Goal: Find specific page/section: Find specific page/section

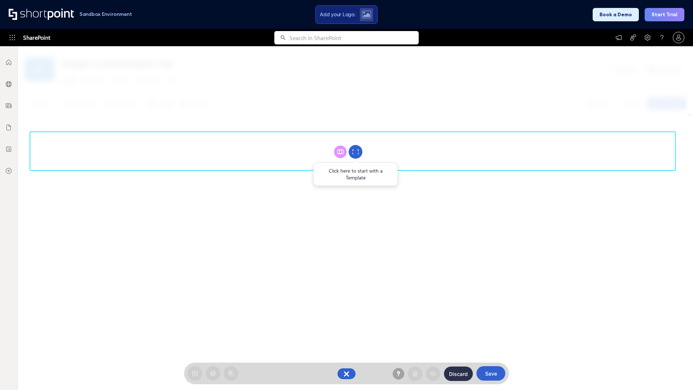
click at [355, 151] on circle at bounding box center [355, 152] width 14 height 14
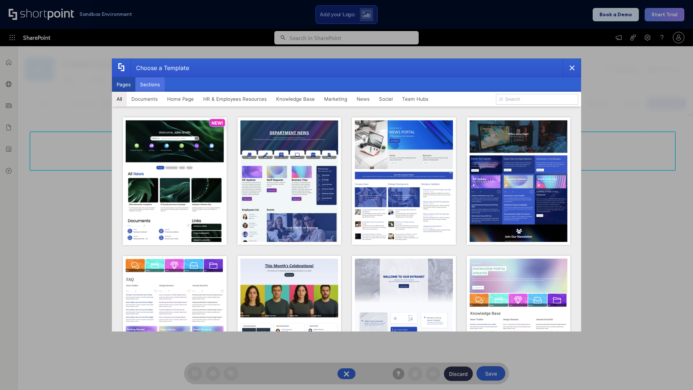
click at [150, 84] on button "Sections" at bounding box center [149, 84] width 29 height 14
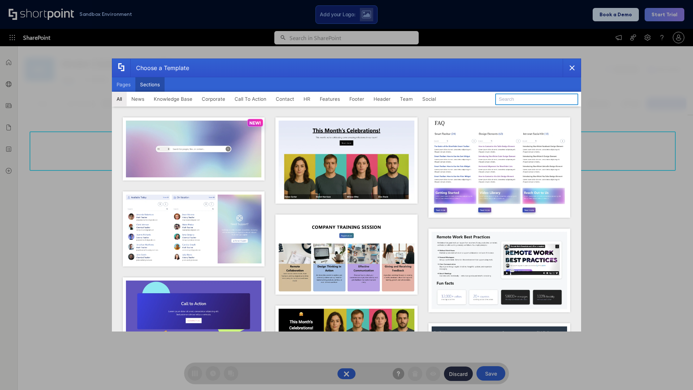
type input "Service Block 2"
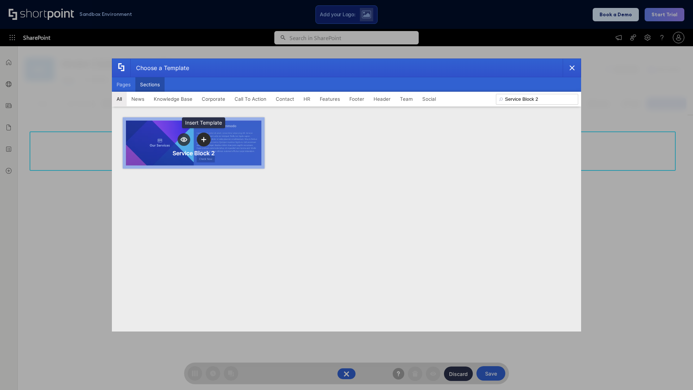
click at [203, 139] on icon "template selector" at bounding box center [203, 139] width 5 height 5
